Goal: Transaction & Acquisition: Purchase product/service

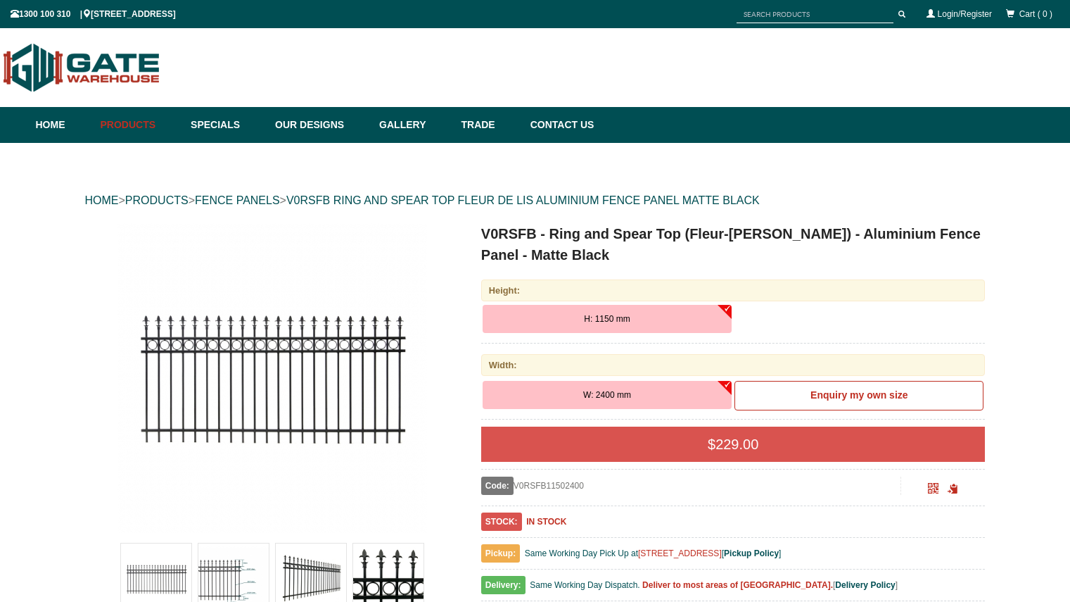
scroll to position [35, 0]
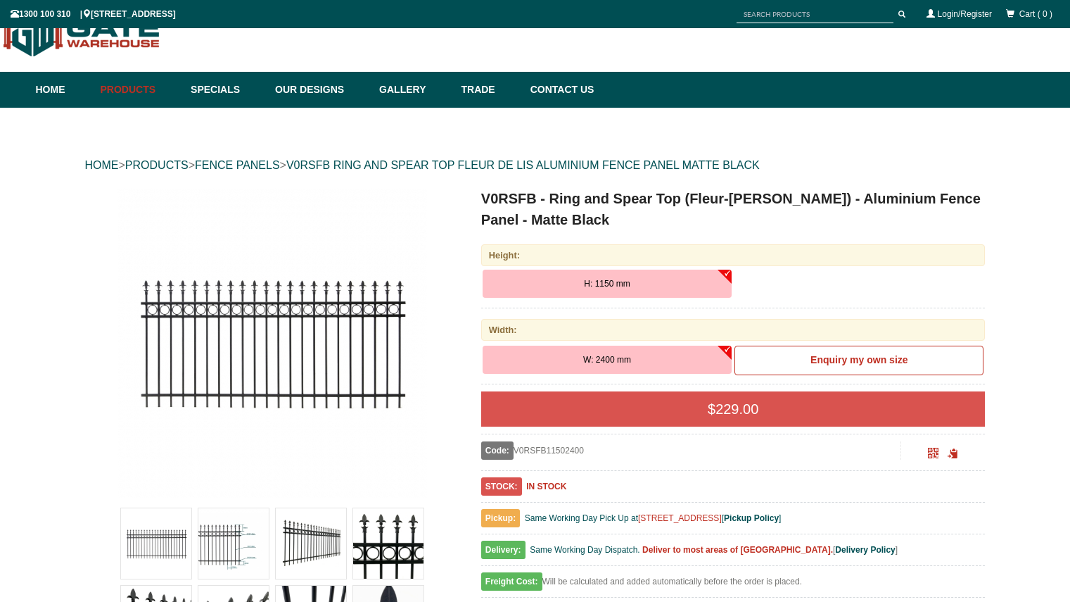
drag, startPoint x: 0, startPoint y: 0, endPoint x: 412, endPoint y: 547, distance: 685.2
click at [412, 547] on img at bounding box center [388, 543] width 70 height 70
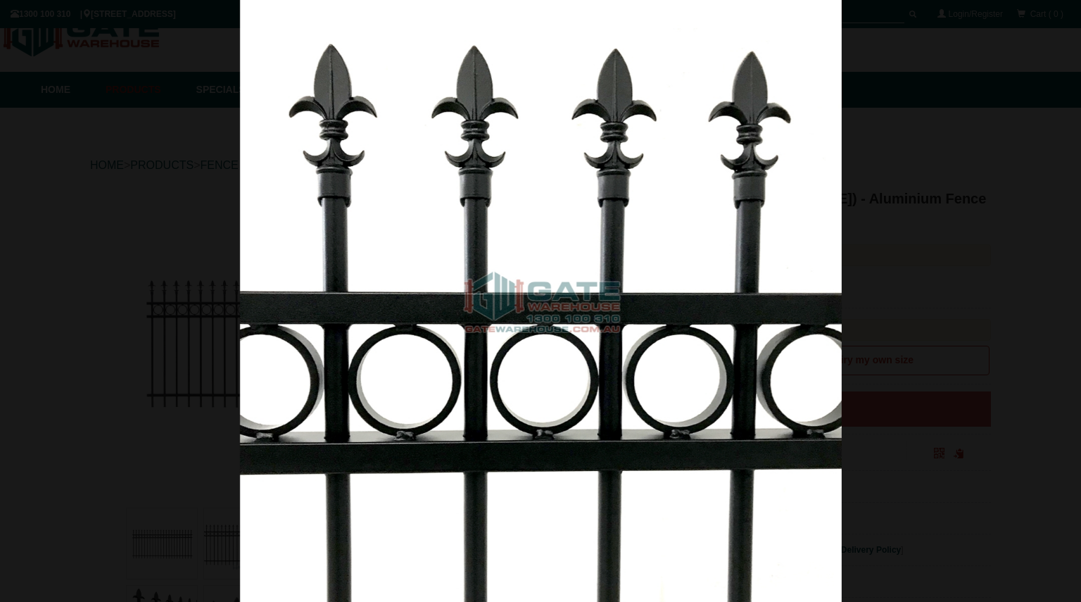
click at [992, 314] on div at bounding box center [540, 301] width 1081 height 602
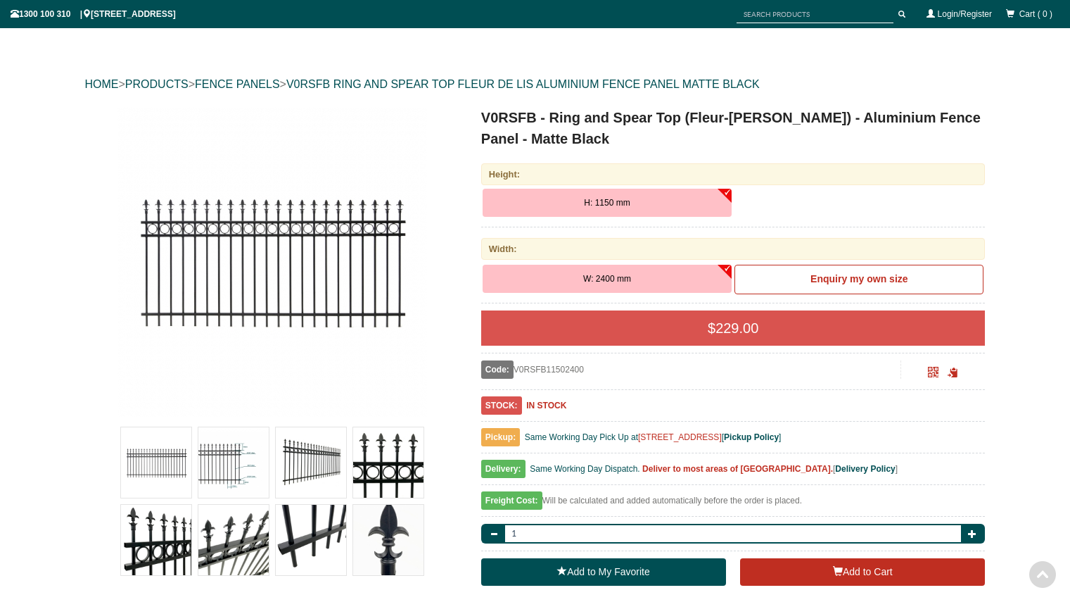
scroll to position [106, 0]
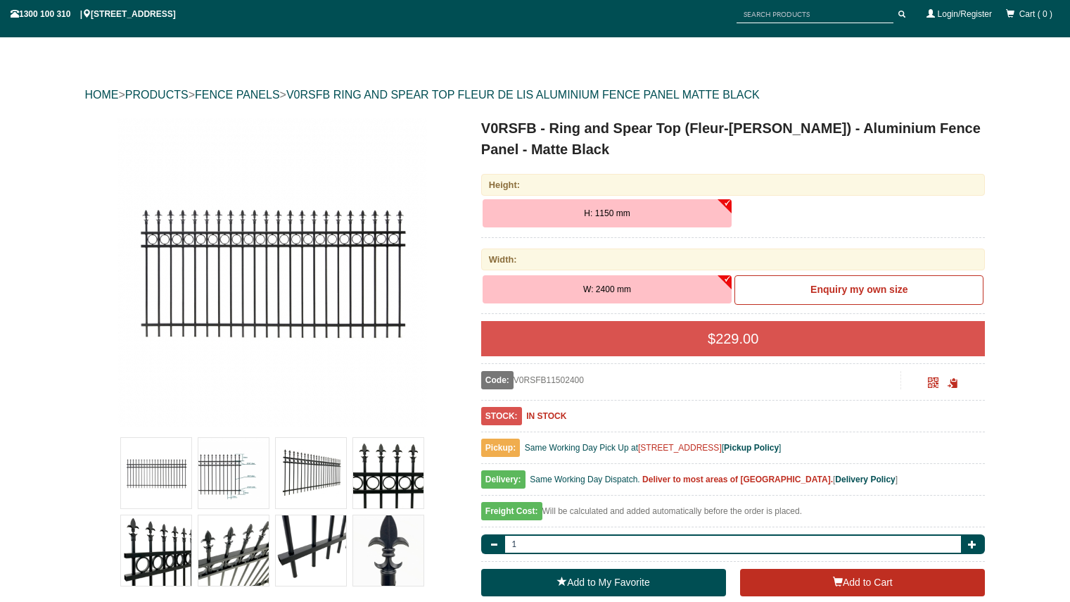
click at [665, 215] on button "H: 1150 mm" at bounding box center [607, 213] width 249 height 28
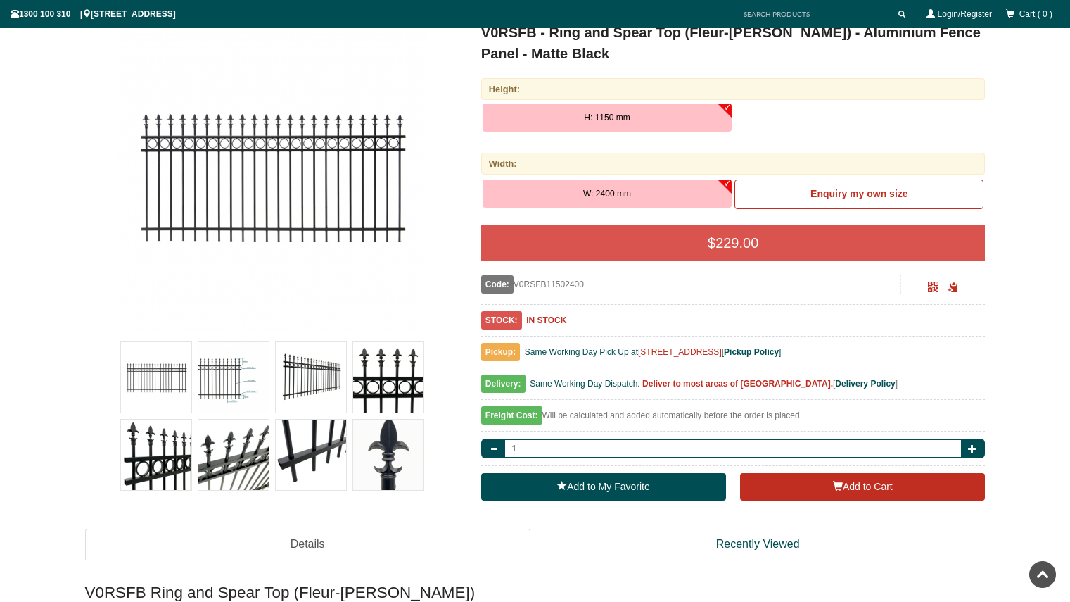
scroll to position [176, 0]
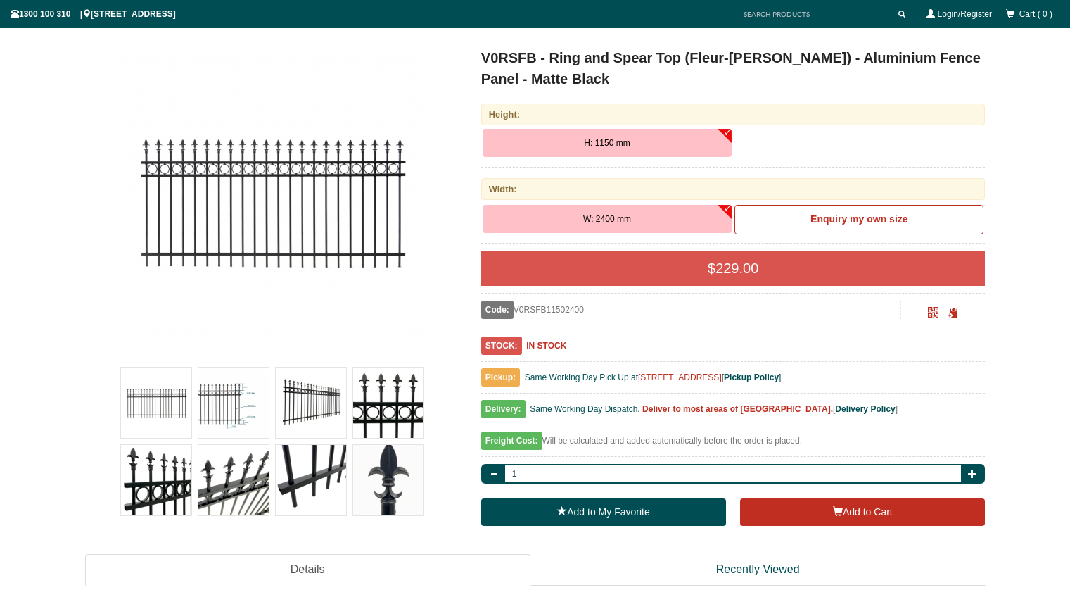
click at [390, 486] on img at bounding box center [388, 480] width 70 height 70
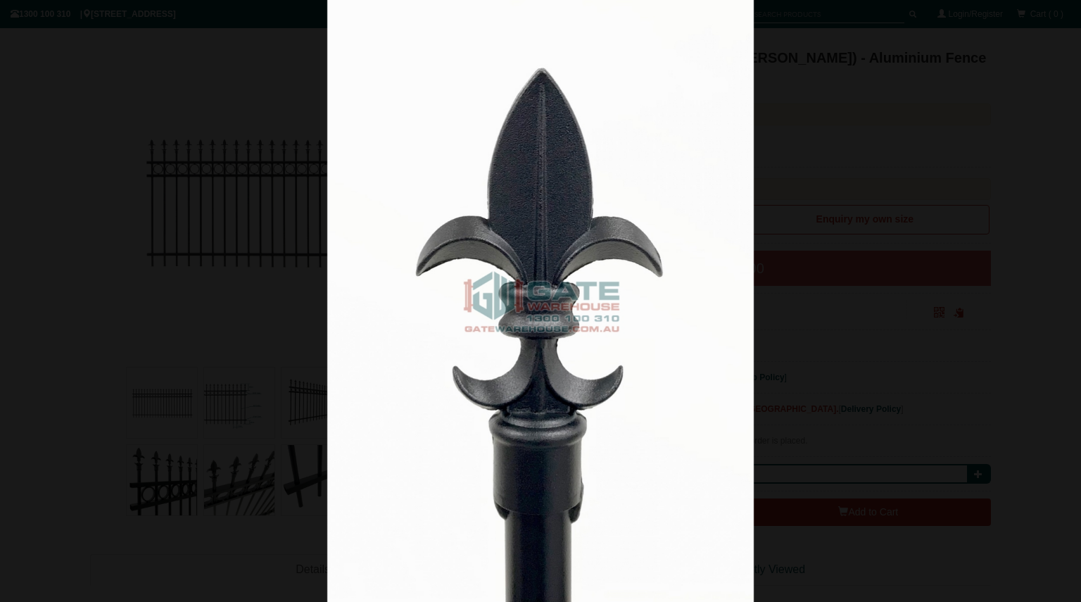
click at [877, 165] on div at bounding box center [540, 301] width 1081 height 602
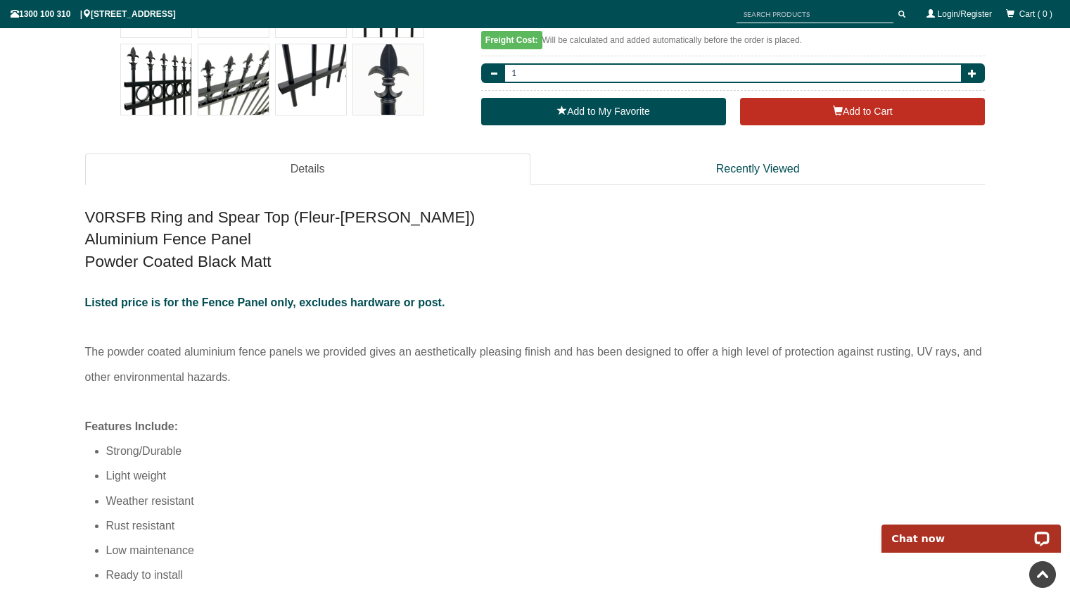
scroll to position [598, 0]
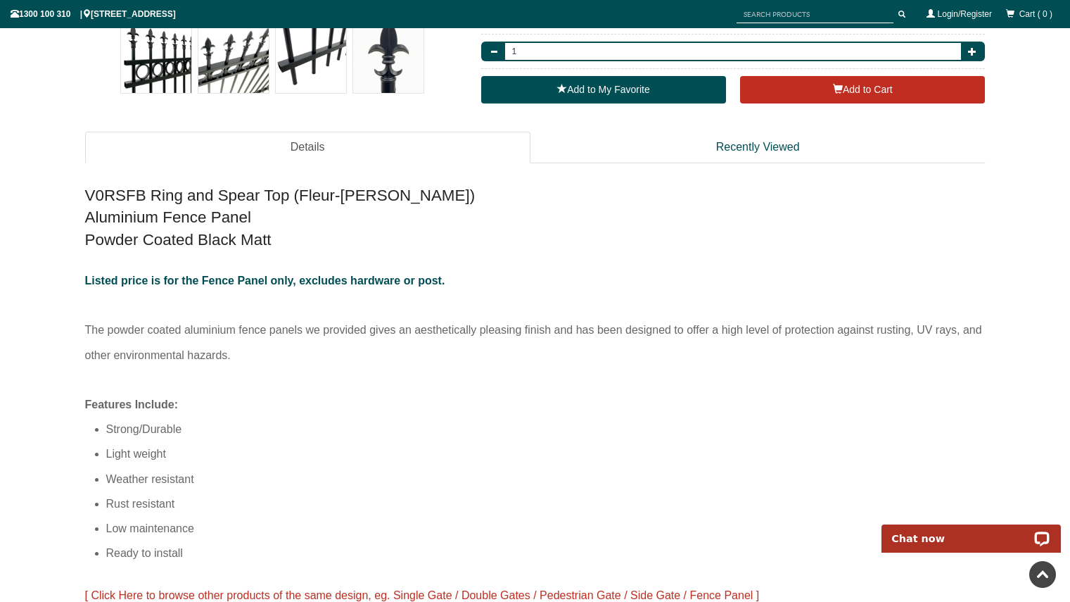
click at [270, 370] on p "Listed price is for the Fence Panel only, excludes hardware or post. The powder…" at bounding box center [535, 330] width 900 height 124
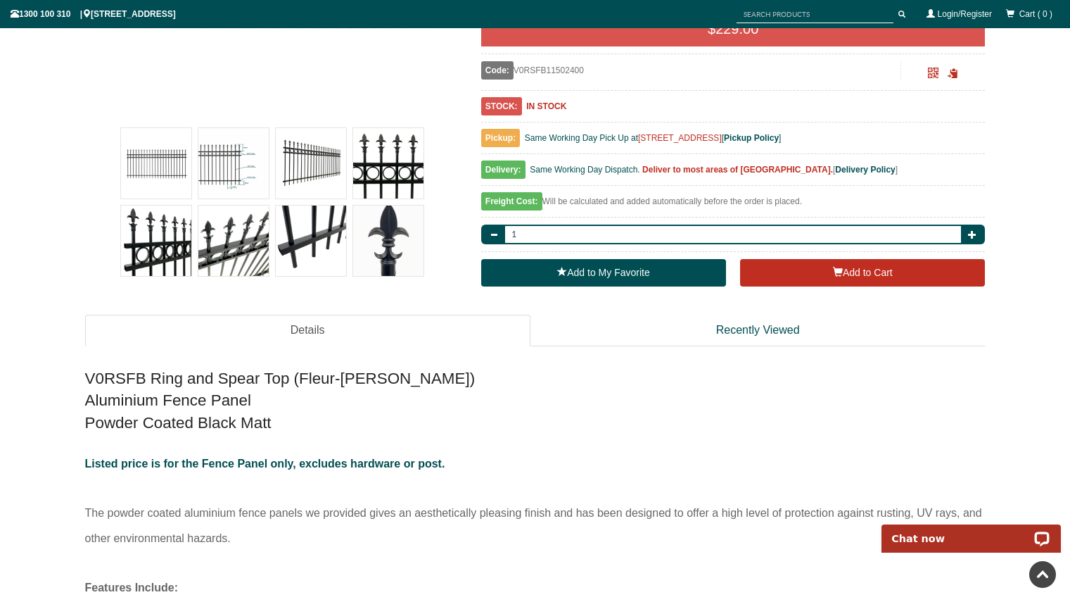
scroll to position [317, 0]
